Goal: Transaction & Acquisition: Purchase product/service

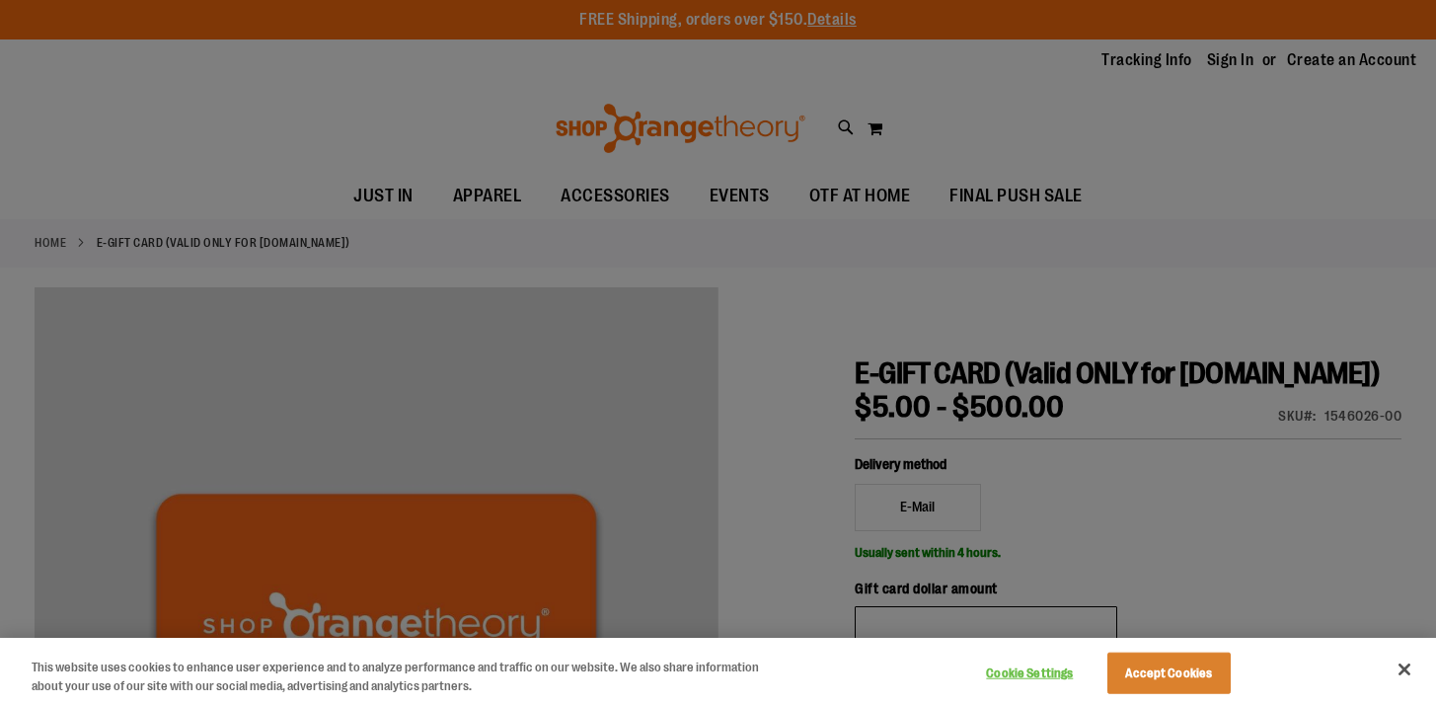
click at [1065, 114] on div at bounding box center [718, 353] width 1436 height 706
click at [1059, 189] on div at bounding box center [718, 353] width 1436 height 706
click at [1189, 676] on button "Accept Cookies" at bounding box center [1168, 672] width 123 height 41
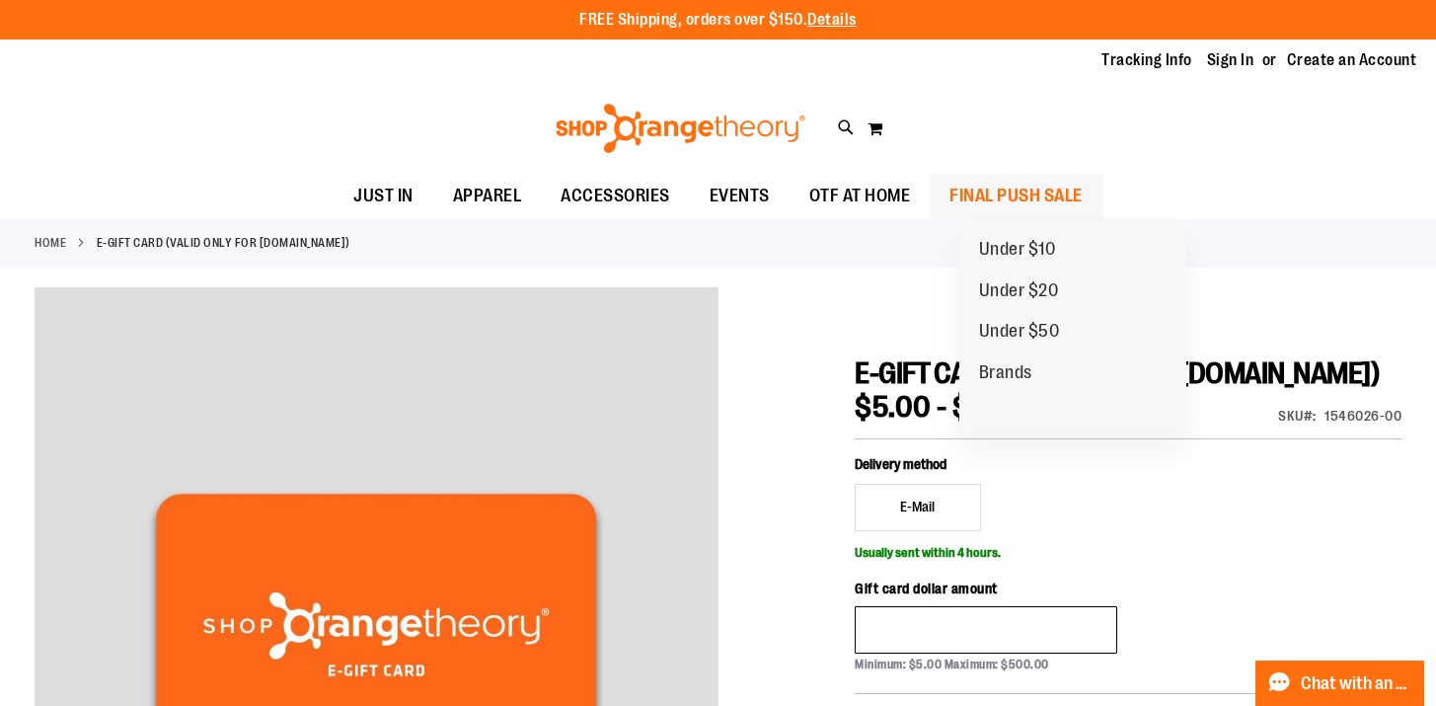
click at [1078, 184] on span "FINAL PUSH SALE" at bounding box center [1015, 196] width 133 height 44
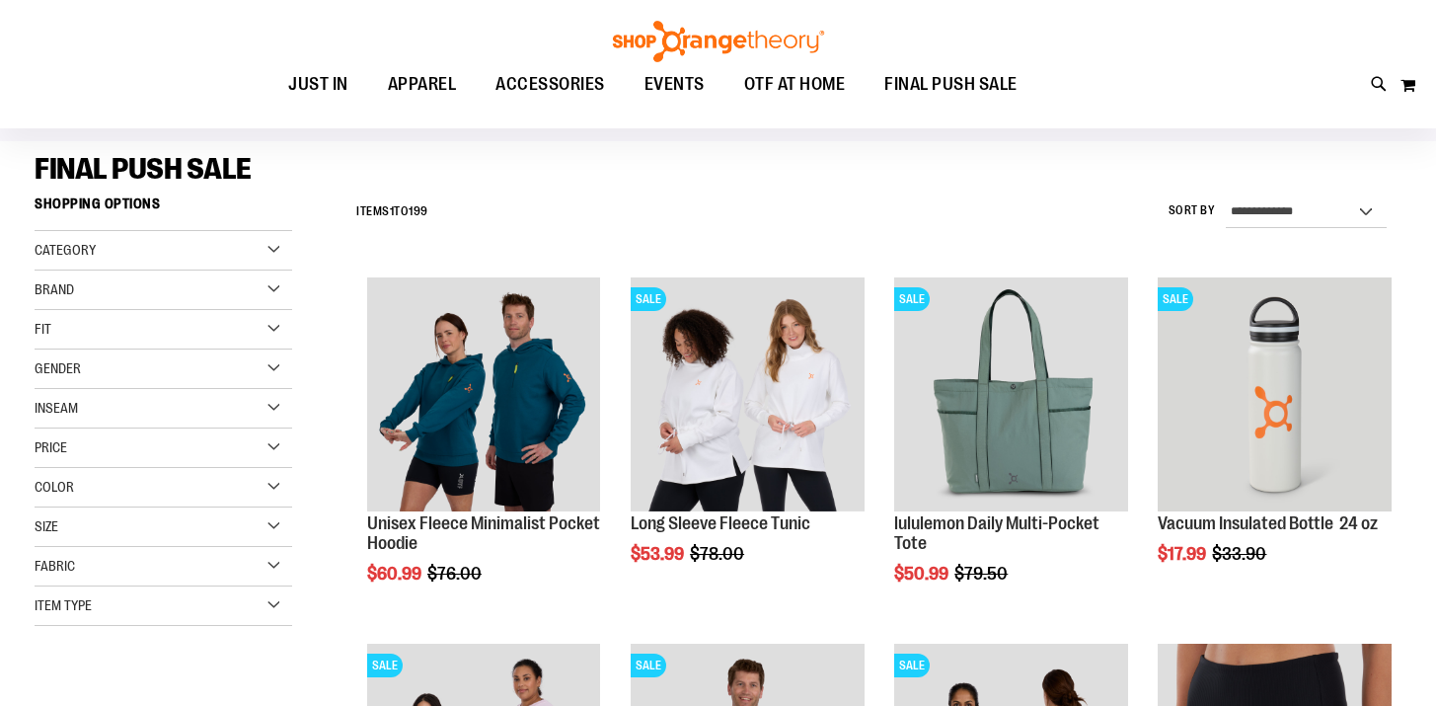
scroll to position [266, 0]
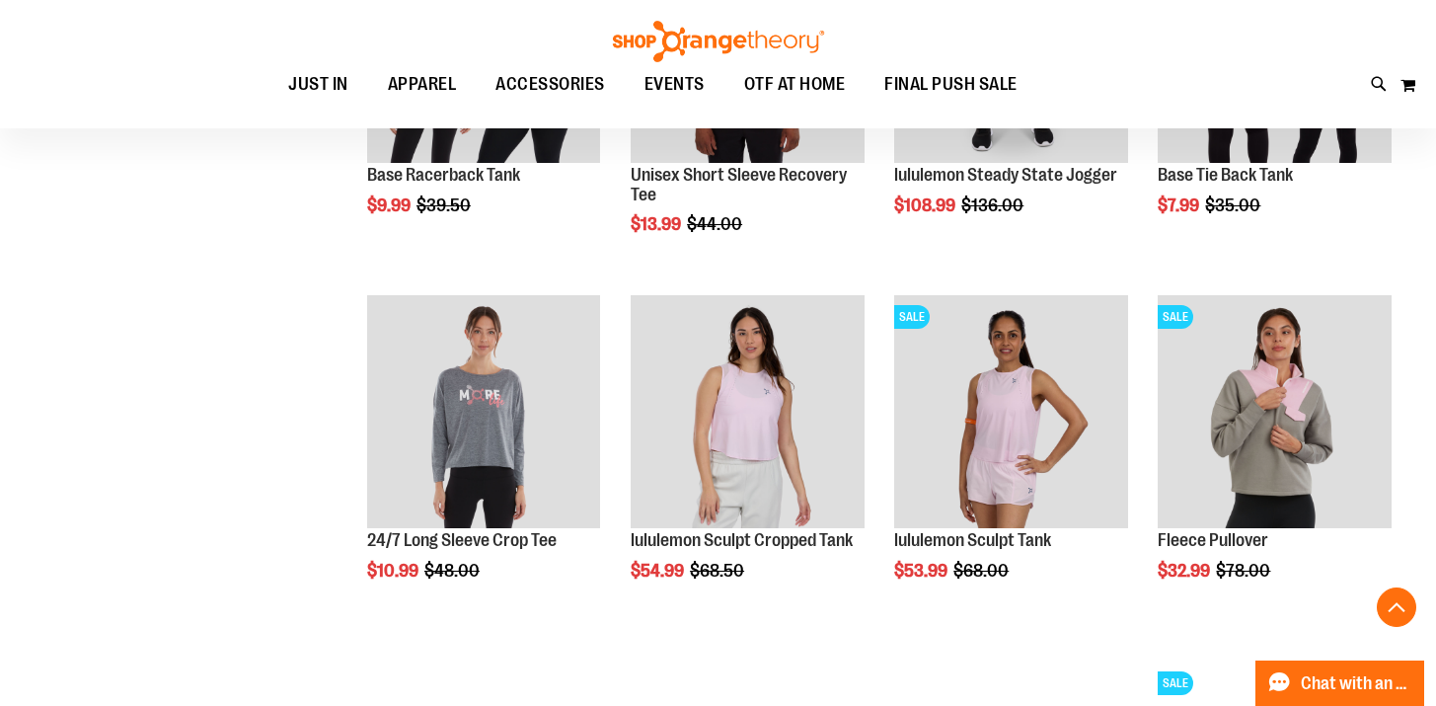
scroll to position [2317, 0]
